Goal: Transaction & Acquisition: Purchase product/service

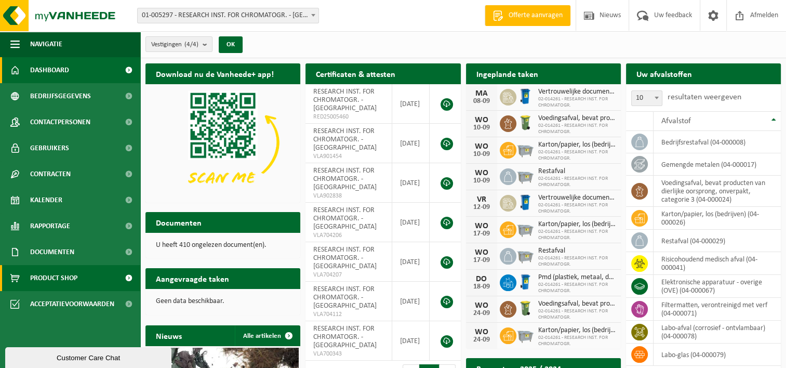
click at [76, 277] on span "Product Shop" at bounding box center [53, 278] width 47 height 26
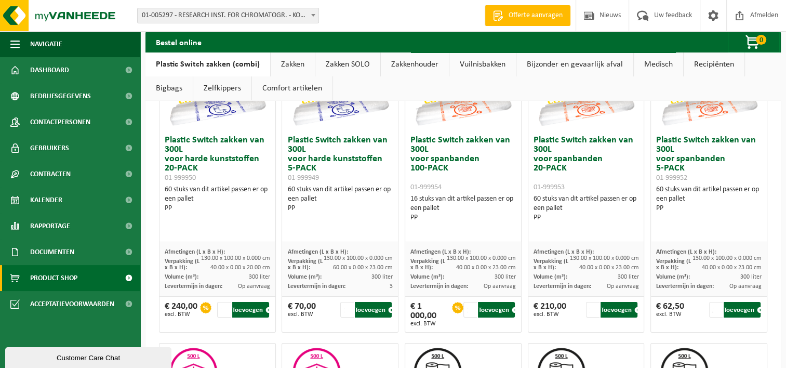
scroll to position [156, 0]
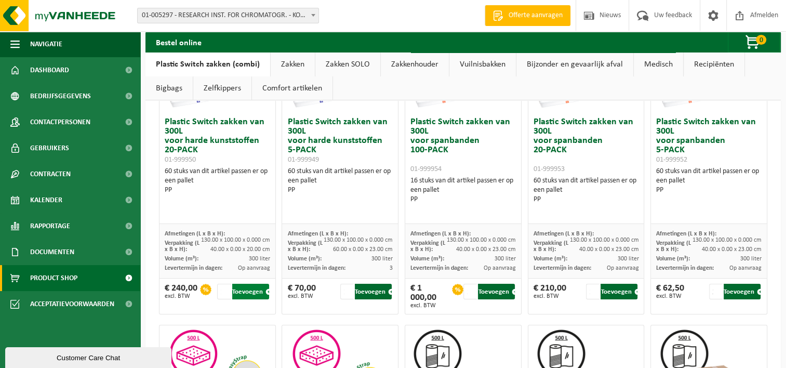
click at [249, 291] on button "Toevoegen" at bounding box center [250, 292] width 37 height 16
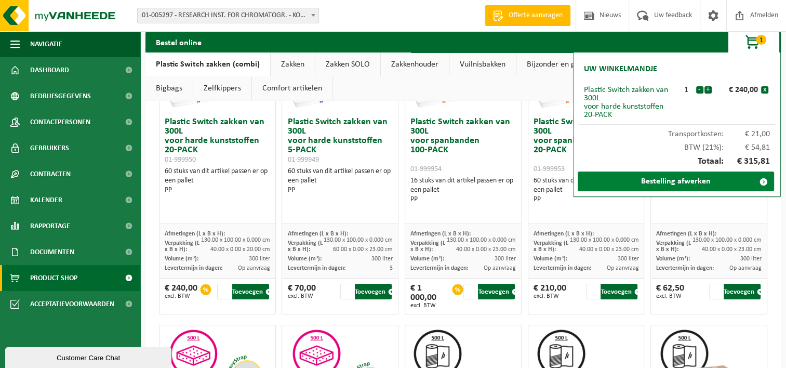
click at [676, 179] on link "Bestelling afwerken" at bounding box center [676, 182] width 196 height 20
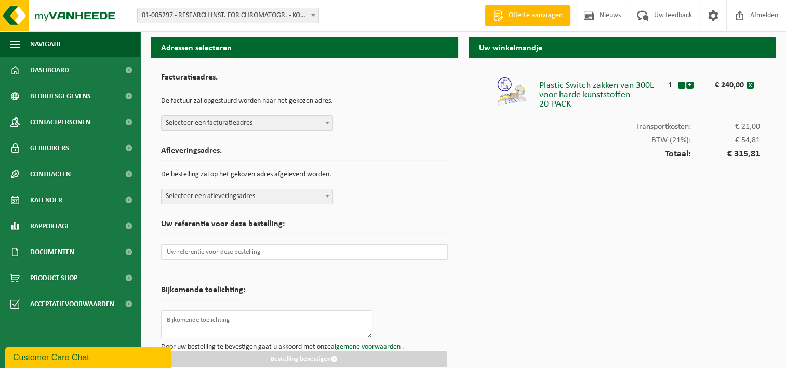
click at [313, 121] on span "Selecteer een facturatieadres" at bounding box center [247, 123] width 171 height 15
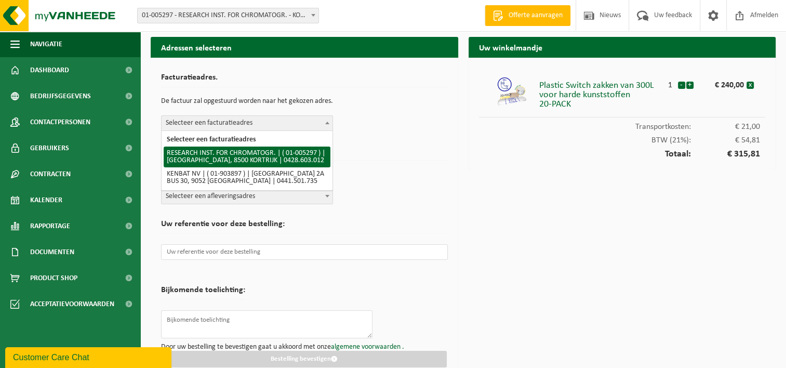
select select "29930"
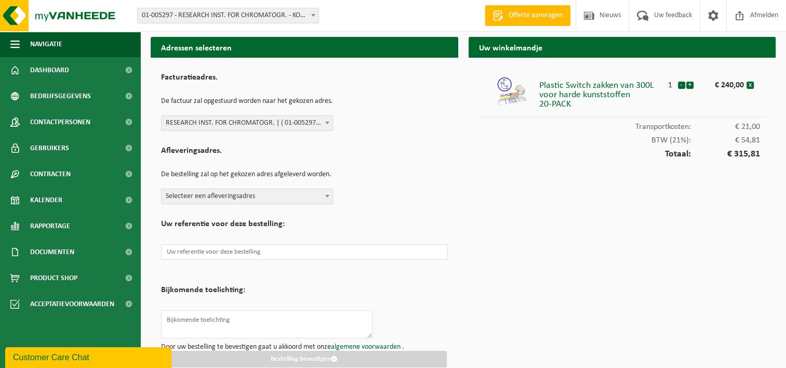
click at [312, 198] on span "Selecteer een afleveringsadres" at bounding box center [247, 196] width 171 height 15
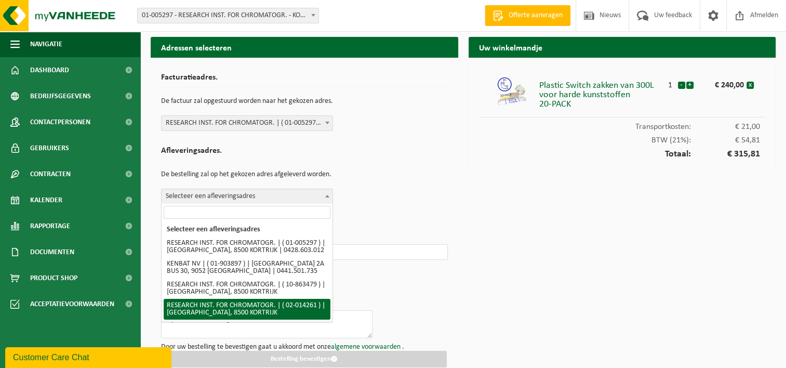
select select "22740"
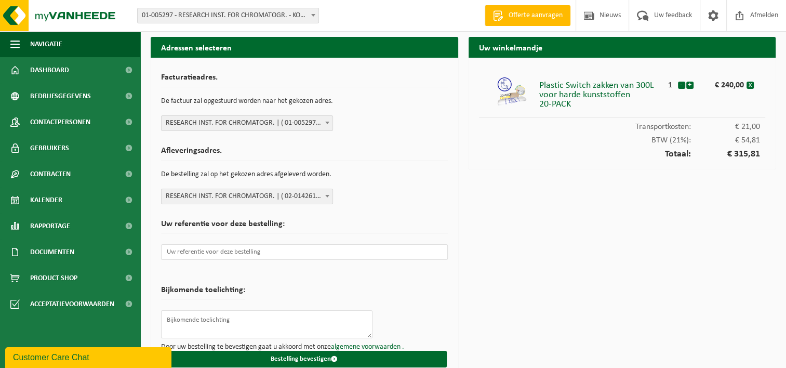
click at [439, 197] on div "Afleveringsadres. De bestelling zal op het gekozen adres afgeleverd worden. Sel…" at bounding box center [304, 172] width 287 height 63
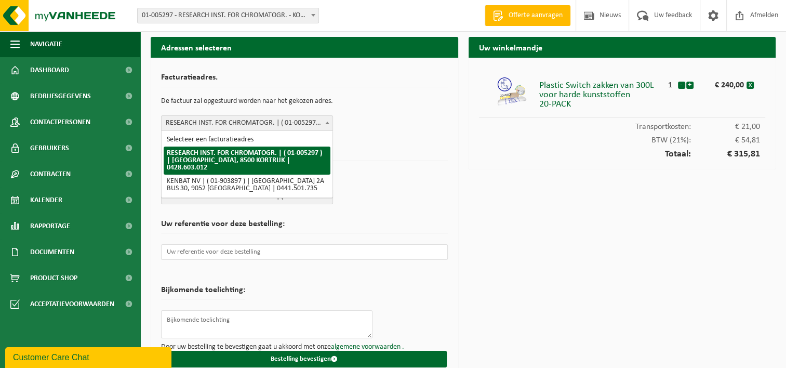
click at [304, 123] on span "RESEARCH INST. FOR CHROMATOGR. | ( 01-005297 ) | PRESIDENT KENNEDYPARK 26, 8500…" at bounding box center [247, 123] width 171 height 15
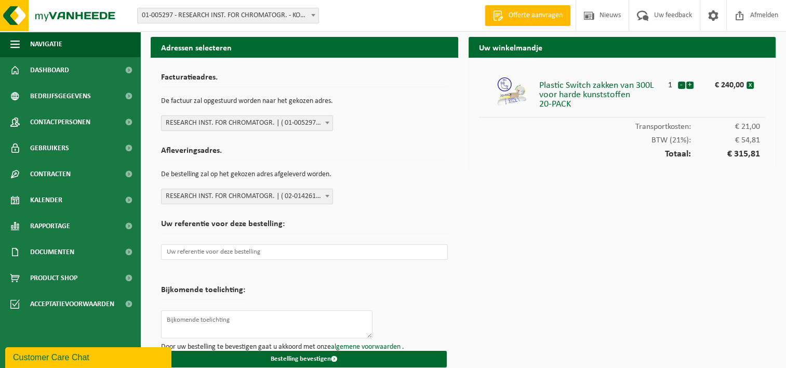
scroll to position [13, 0]
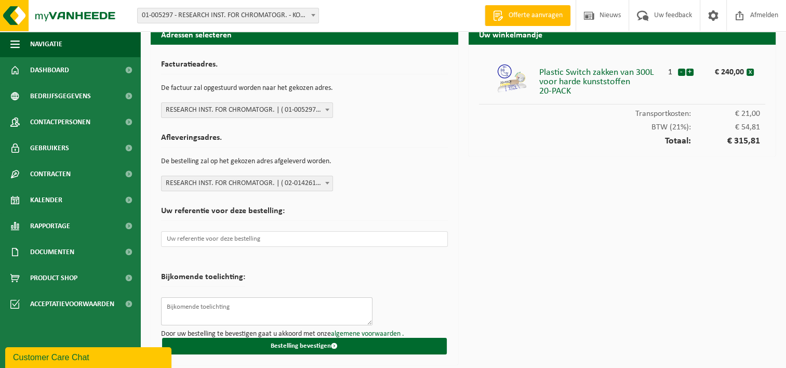
click at [310, 310] on textarea at bounding box center [267, 311] width 212 height 28
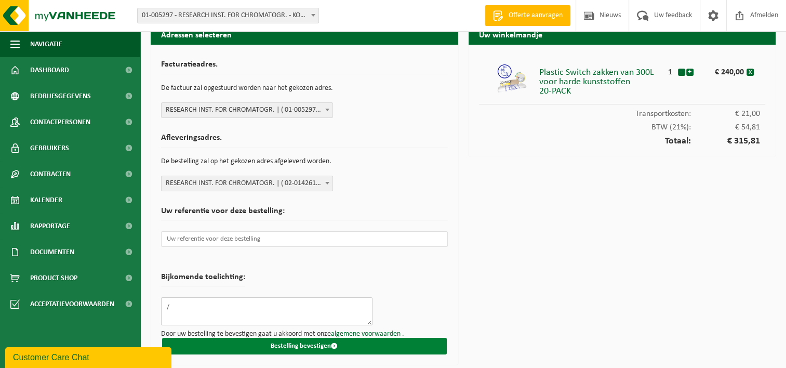
type textarea "/"
click at [380, 341] on button "Bestelling bevestigen" at bounding box center [304, 346] width 285 height 17
